Goal: Information Seeking & Learning: Learn about a topic

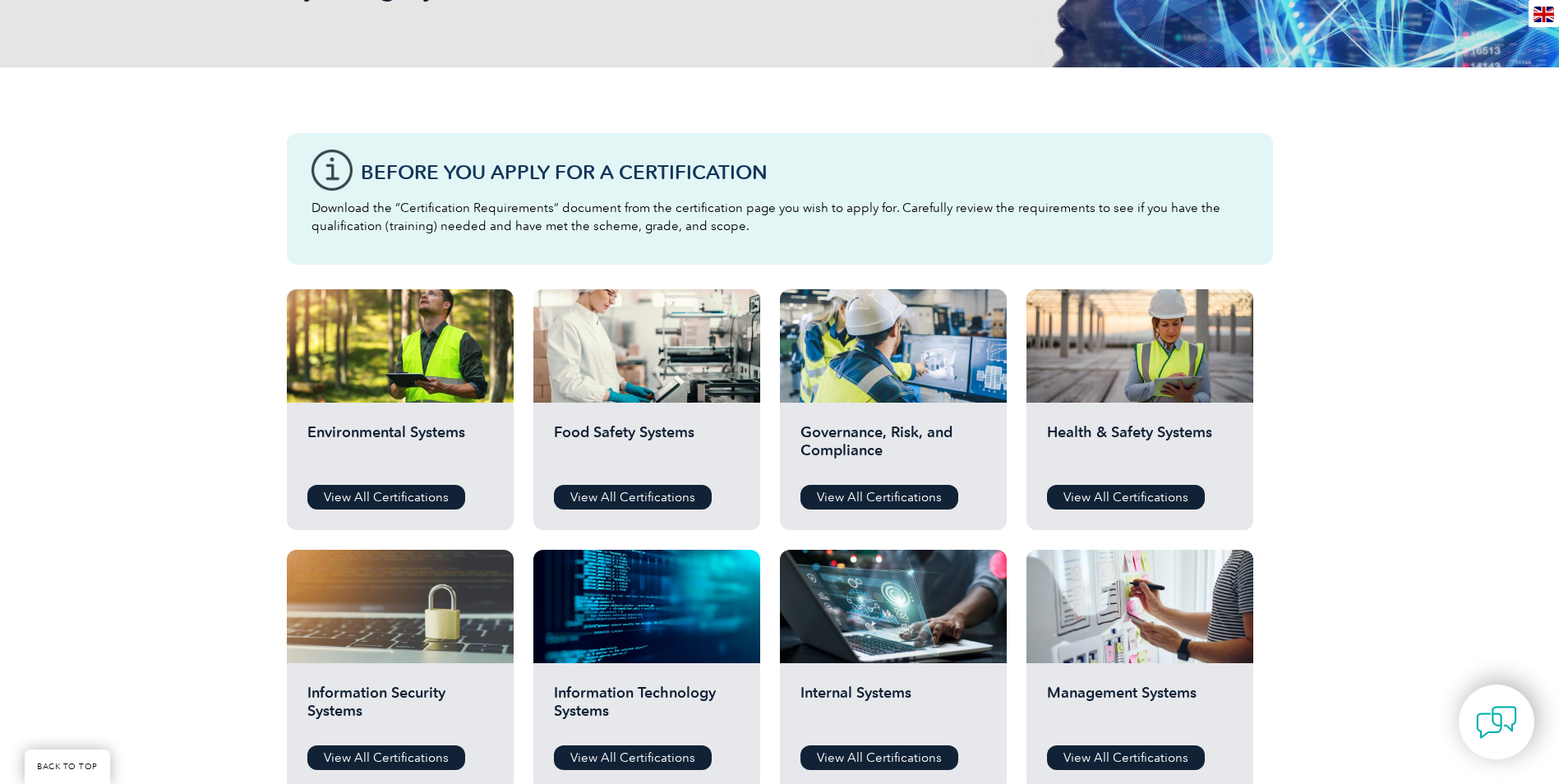
scroll to position [165, 0]
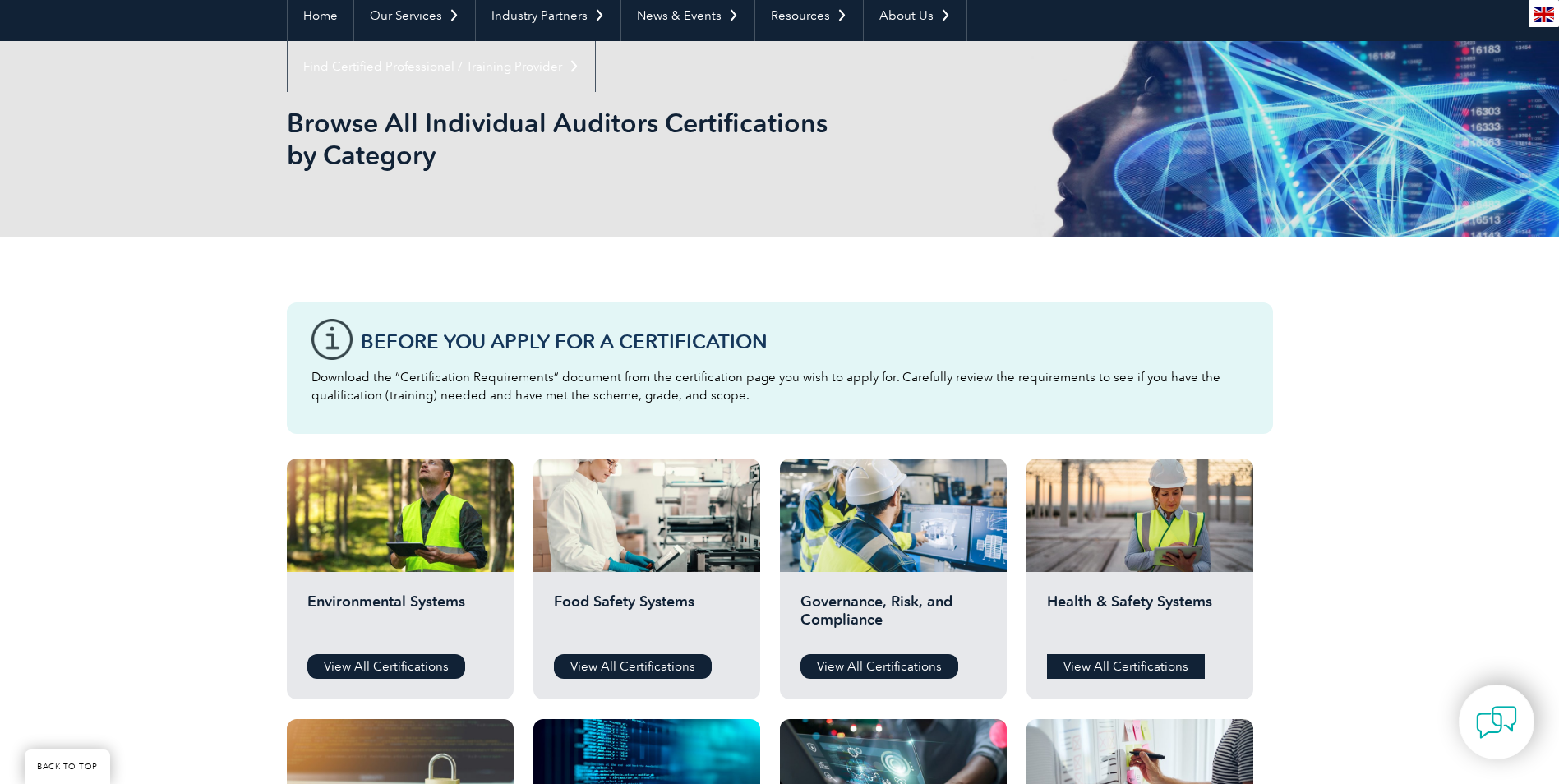
click at [1106, 667] on link "View All Certifications" at bounding box center [1126, 666] width 158 height 25
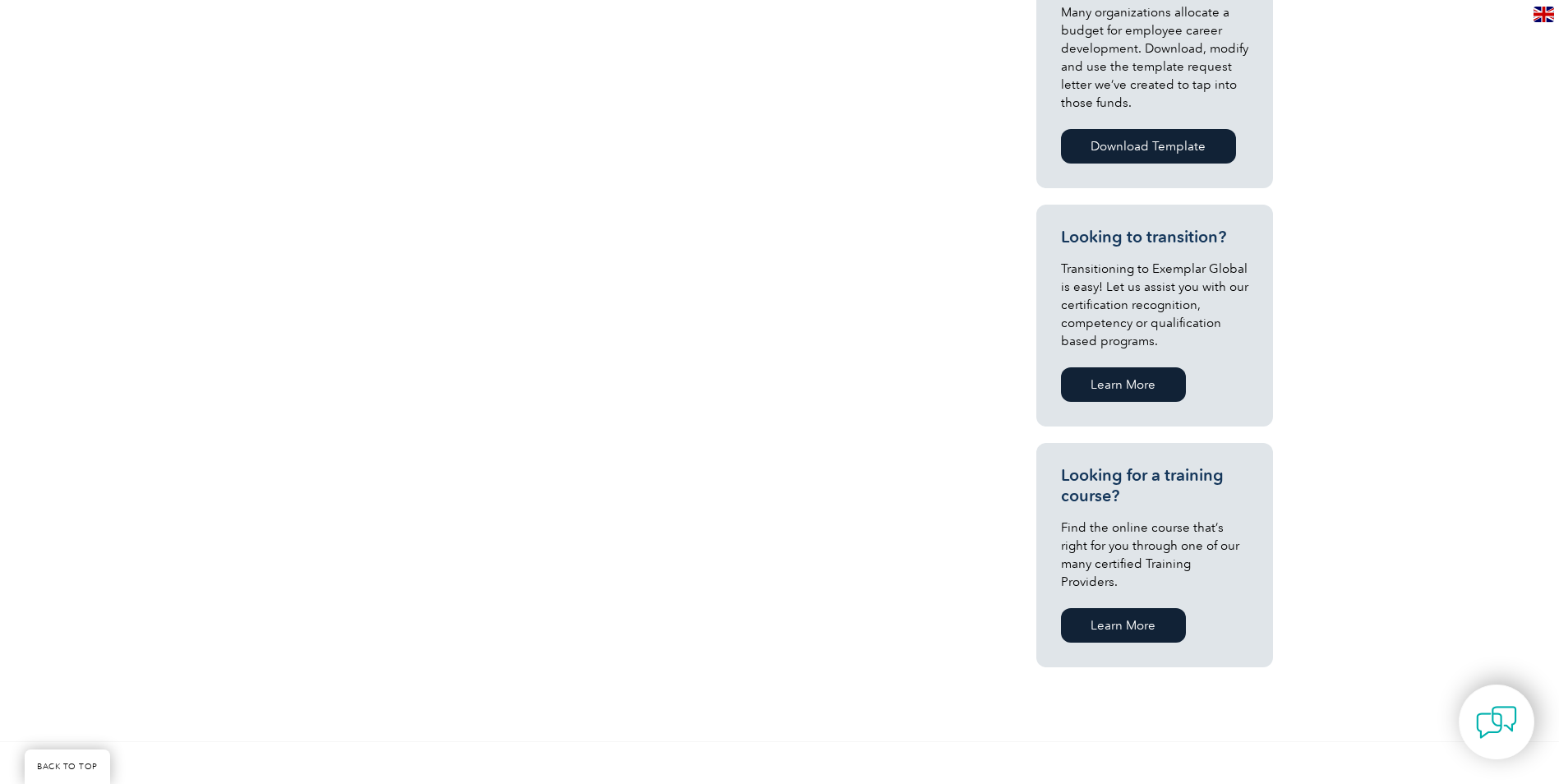
scroll to position [410, 0]
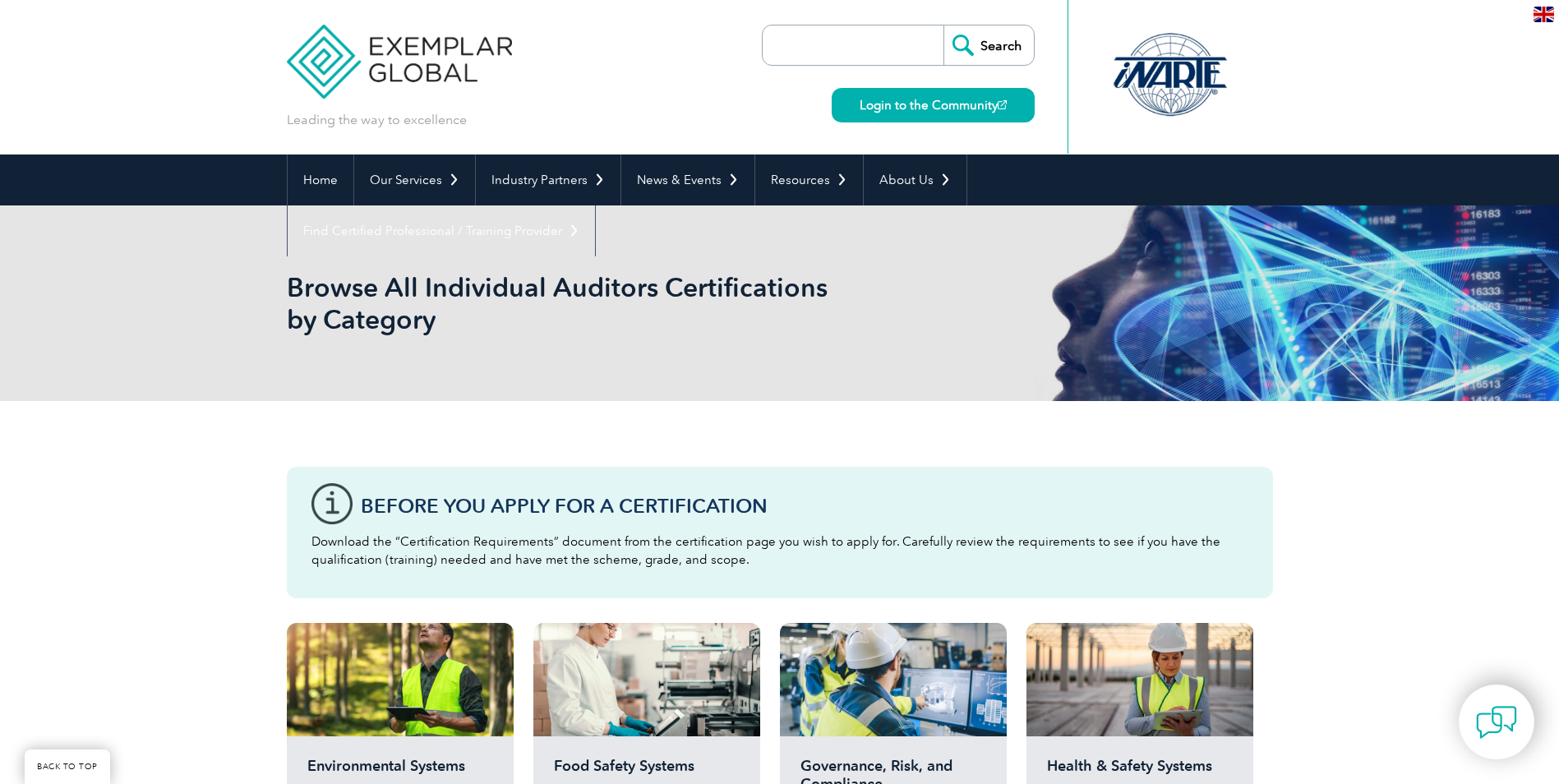
scroll to position [165, 0]
